Goal: Task Accomplishment & Management: Manage account settings

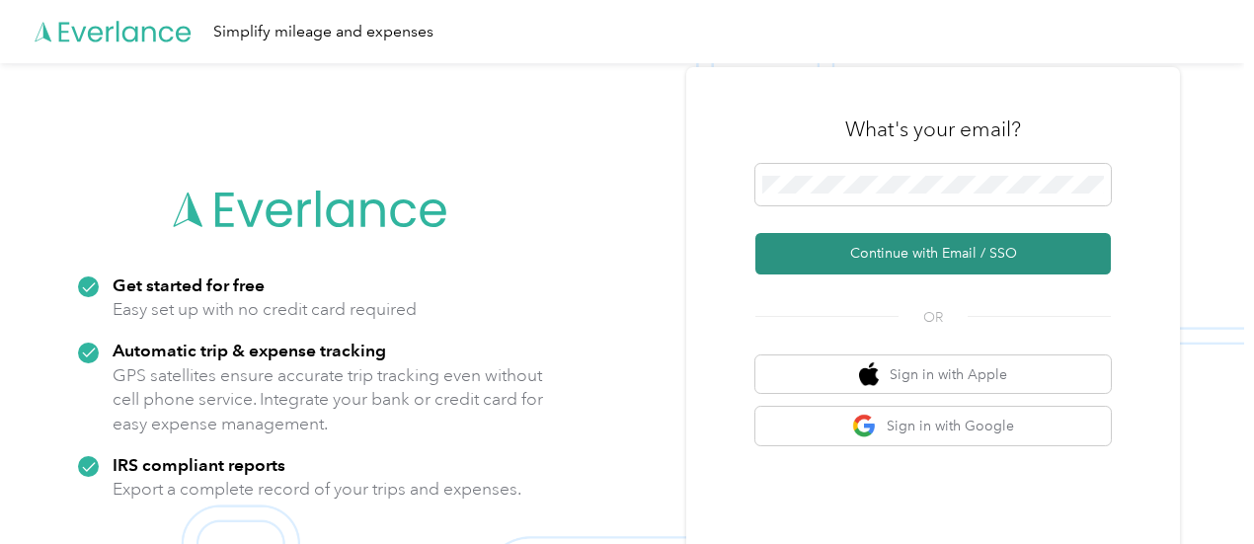
click at [914, 248] on button "Continue with Email / SSO" at bounding box center [932, 253] width 355 height 41
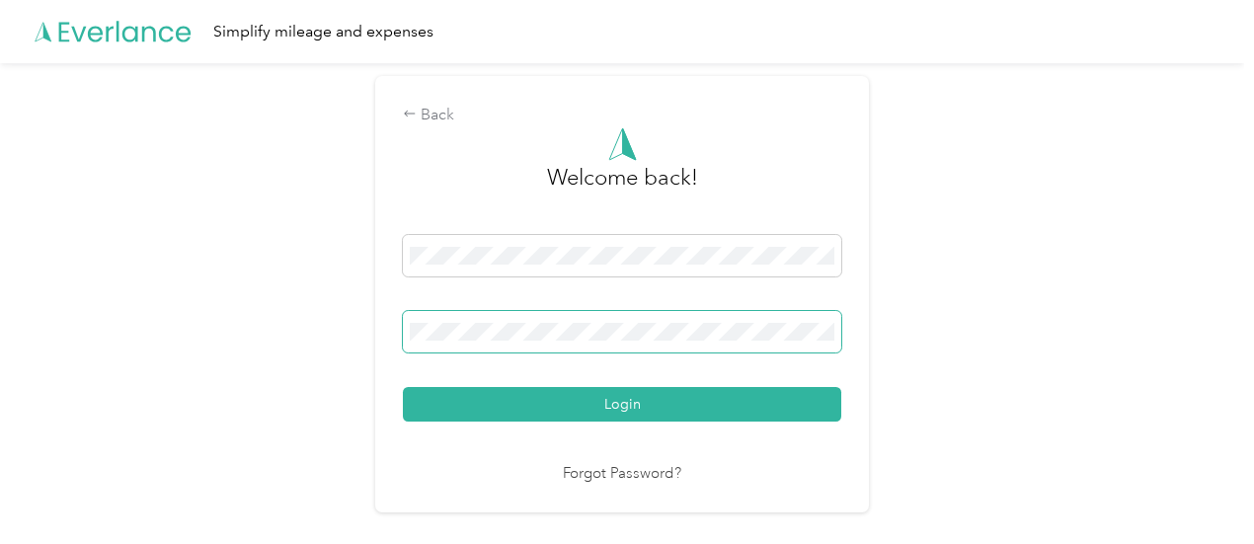
click at [403, 387] on button "Login" at bounding box center [622, 404] width 438 height 35
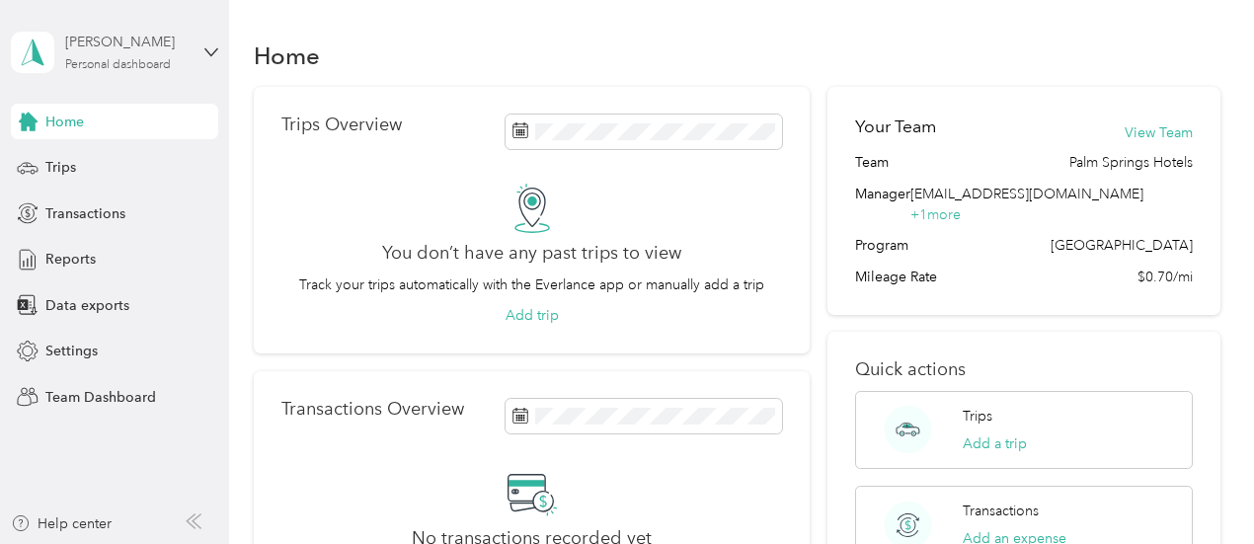
click at [137, 63] on div "Personal dashboard" at bounding box center [118, 65] width 106 height 12
click at [102, 160] on div "Team dashboard" at bounding box center [82, 154] width 106 height 21
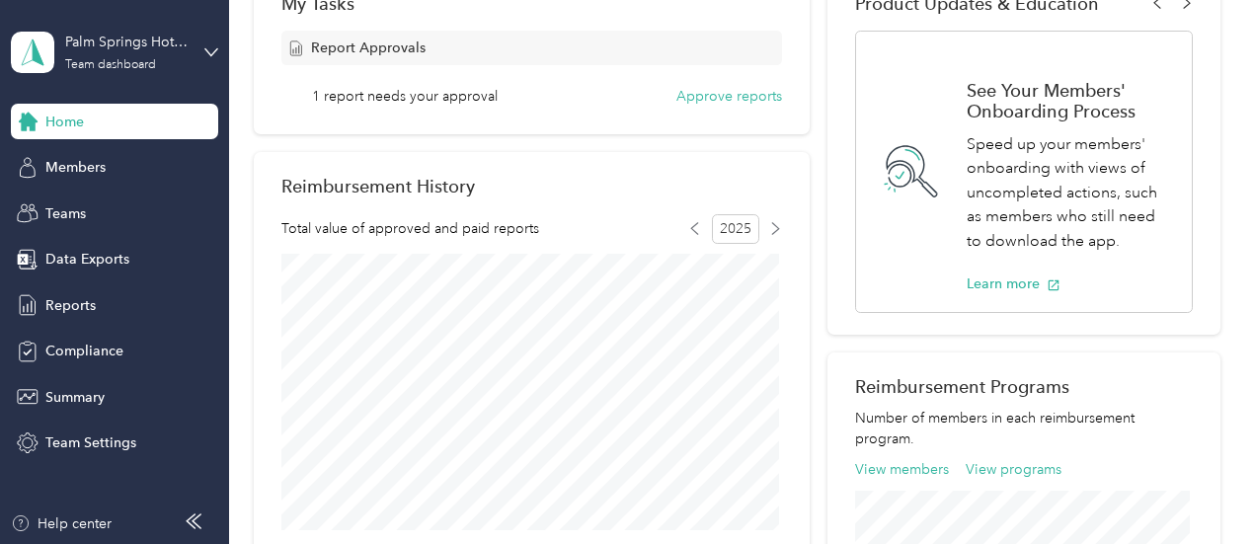
scroll to position [343, 0]
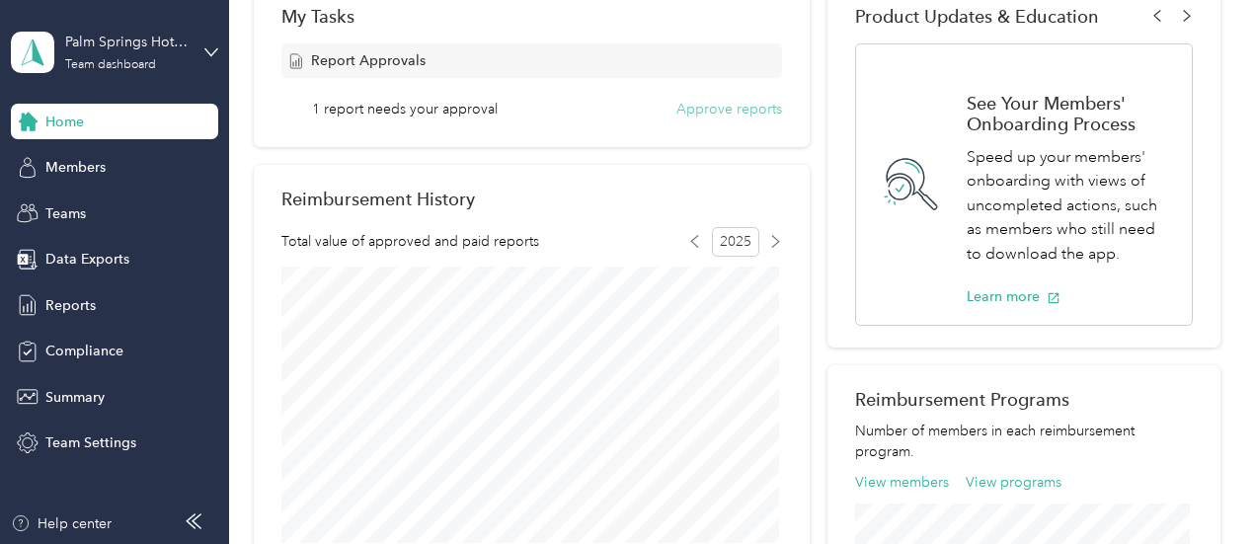
click at [687, 105] on button "Approve reports" at bounding box center [729, 109] width 106 height 21
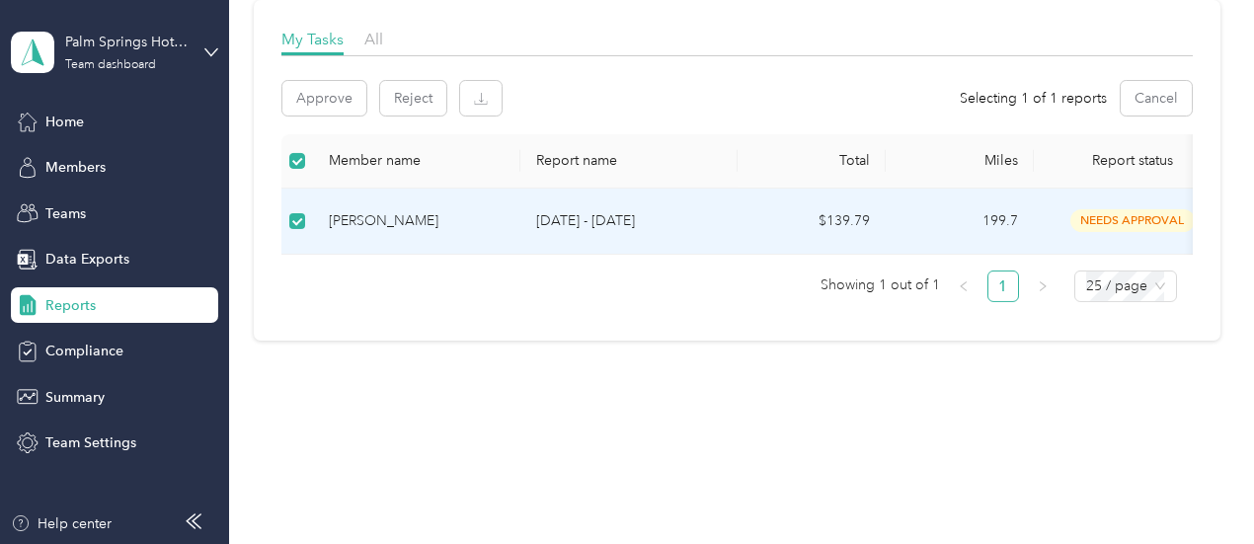
scroll to position [300, 0]
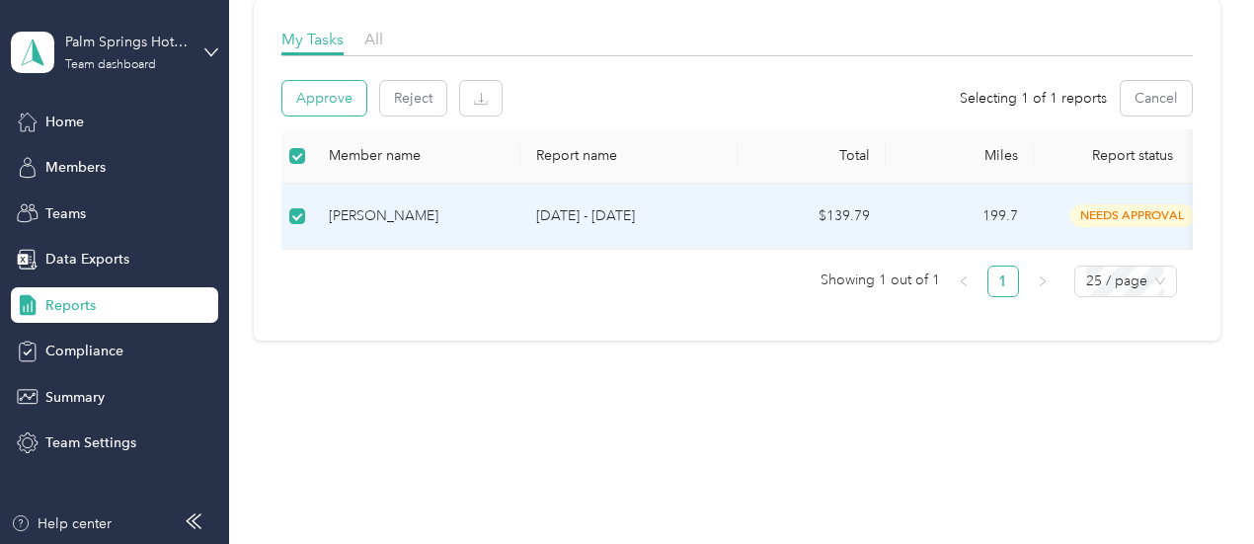
click at [328, 81] on button "Approve" at bounding box center [324, 98] width 84 height 35
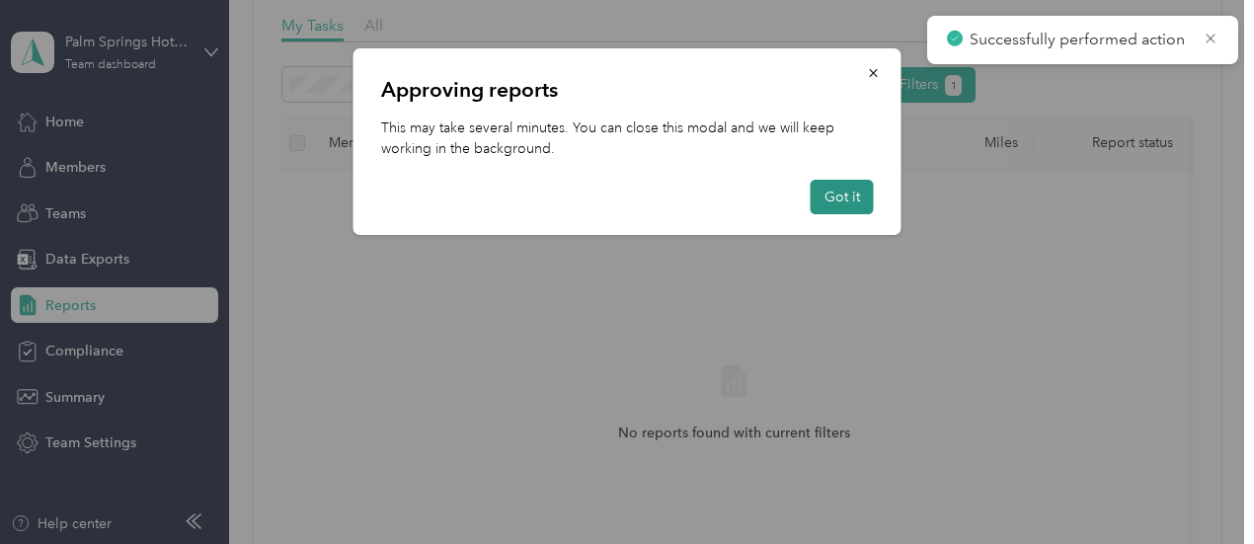
click at [831, 198] on button "Got it" at bounding box center [841, 197] width 63 height 35
